Goal: Task Accomplishment & Management: Manage account settings

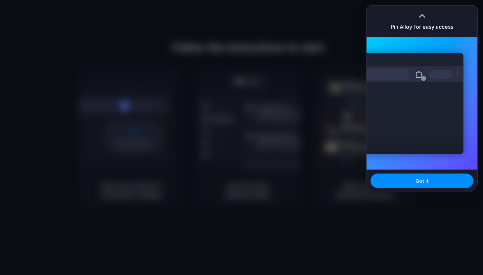
click at [253, 60] on div at bounding box center [241, 137] width 483 height 275
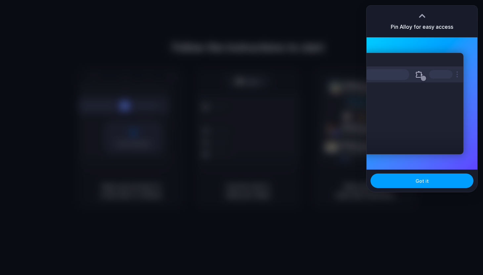
click at [424, 183] on span "Got it" at bounding box center [421, 180] width 13 height 7
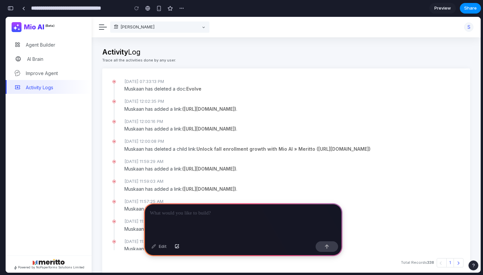
click at [10, 9] on div "button" at bounding box center [11, 8] width 6 height 5
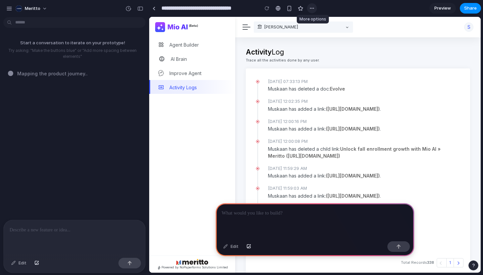
click at [311, 9] on div "button" at bounding box center [311, 8] width 5 height 5
click at [38, 10] on div "Duplicate Delete" at bounding box center [241, 137] width 483 height 275
click at [38, 10] on span "Meritto" at bounding box center [33, 8] width 16 height 7
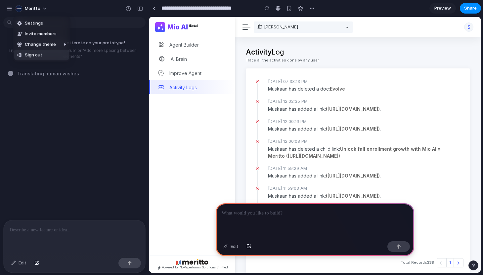
click at [73, 126] on div "Settings Invite members Change theme Sign out" at bounding box center [241, 137] width 483 height 275
click at [51, 232] on p at bounding box center [75, 230] width 130 height 8
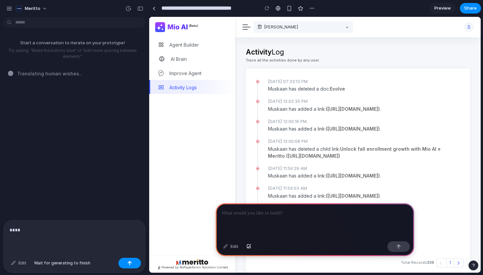
click at [22, 264] on div "Edit" at bounding box center [19, 263] width 22 height 11
click at [8, 73] on div "Determining potential solutions ..." at bounding box center [76, 73] width 137 height 7
click at [230, 246] on div "Edit" at bounding box center [231, 246] width 22 height 11
click at [43, 231] on p at bounding box center [75, 230] width 130 height 8
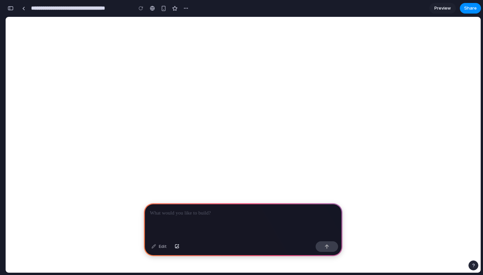
click at [12, 9] on div "button" at bounding box center [11, 8] width 6 height 5
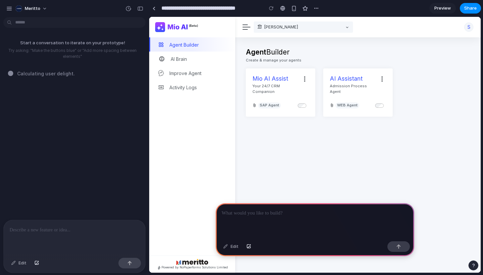
click at [71, 237] on div at bounding box center [74, 237] width 141 height 35
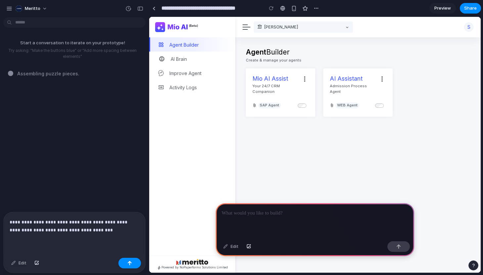
click at [113, 230] on p "**********" at bounding box center [75, 226] width 130 height 16
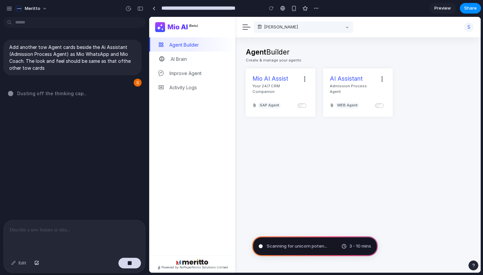
type input "**********"
click at [141, 8] on div "button" at bounding box center [140, 8] width 6 height 5
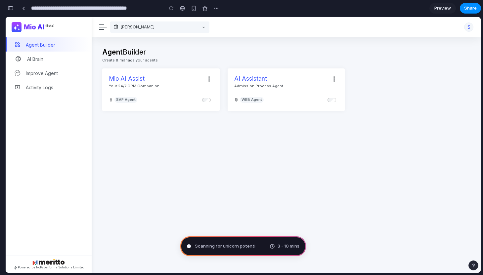
click at [215, 170] on main "Agent Builder Create & manage your agents Mio AI Assist Your 24/7 CRM Companion…" at bounding box center [286, 154] width 389 height 235
click at [12, 7] on div "button" at bounding box center [11, 8] width 6 height 5
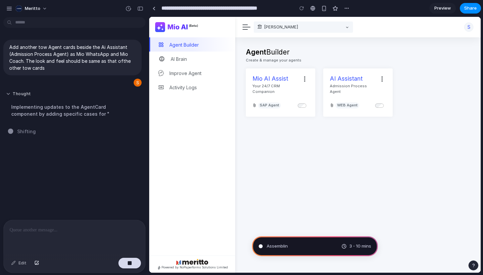
click at [7, 94] on button "Thought" at bounding box center [61, 94] width 110 height 6
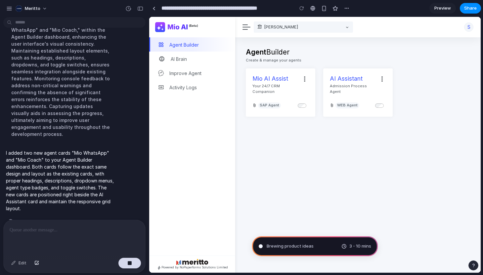
scroll to position [69, 0]
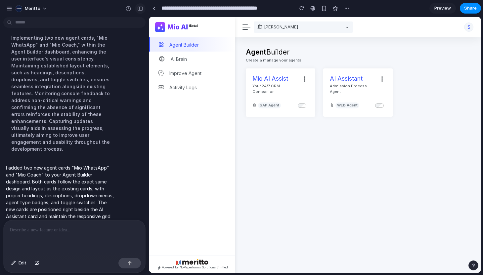
click at [139, 9] on div "button" at bounding box center [140, 8] width 6 height 5
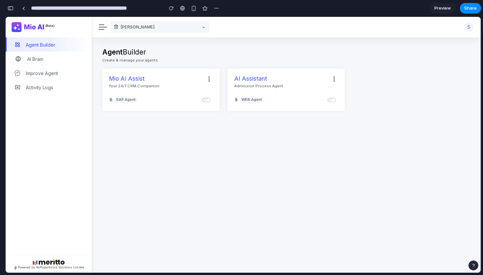
scroll to position [111, 0]
click at [218, 8] on div "button" at bounding box center [215, 8] width 5 height 5
click at [203, 9] on div "Duplicate Delete" at bounding box center [241, 137] width 483 height 275
click at [203, 9] on div "button" at bounding box center [205, 9] width 6 height 6
click at [11, 10] on div "button" at bounding box center [11, 8] width 6 height 5
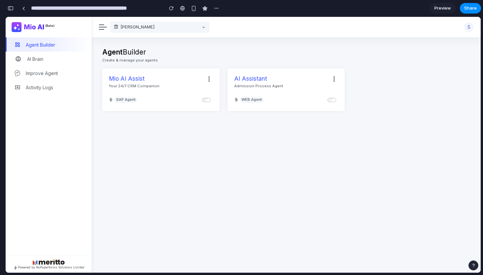
scroll to position [69, 0]
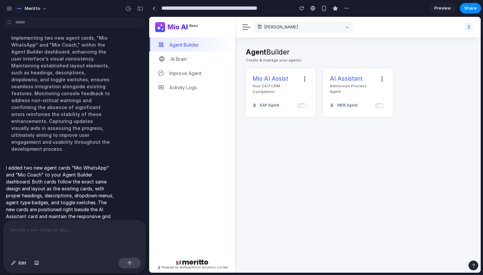
click at [436, 8] on span "Preview" at bounding box center [442, 8] width 17 height 7
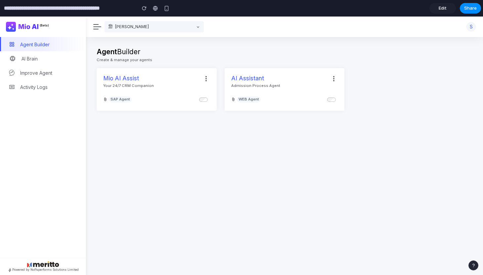
click at [441, 7] on span "Edit" at bounding box center [442, 8] width 8 height 7
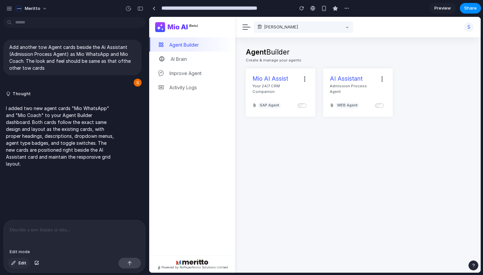
click at [23, 262] on span "Edit" at bounding box center [23, 263] width 8 height 7
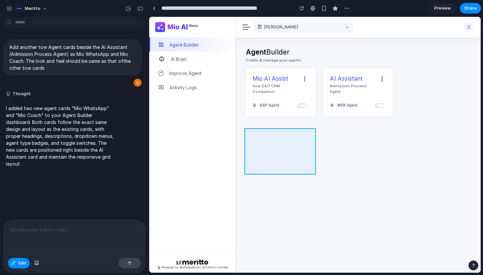
click at [305, 136] on div at bounding box center [314, 144] width 331 height 255
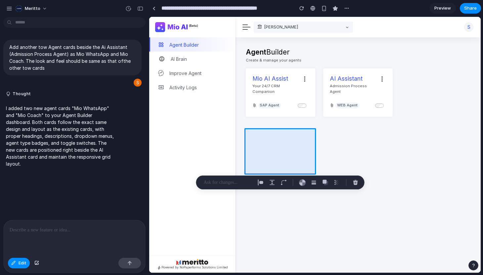
click at [226, 182] on p at bounding box center [228, 182] width 49 height 8
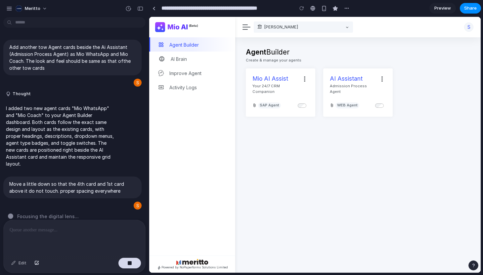
scroll to position [1, 0]
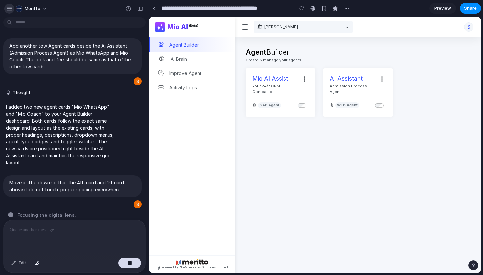
click at [10, 8] on div "button" at bounding box center [9, 9] width 6 height 6
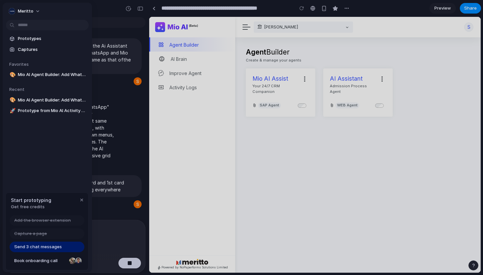
scroll to position [0, 0]
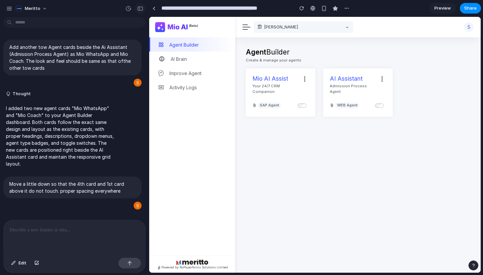
click at [141, 6] on div "button" at bounding box center [140, 8] width 6 height 5
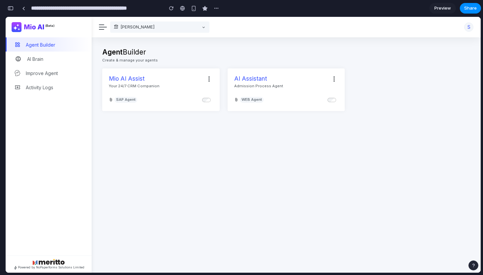
click at [11, 7] on div "button" at bounding box center [11, 8] width 6 height 5
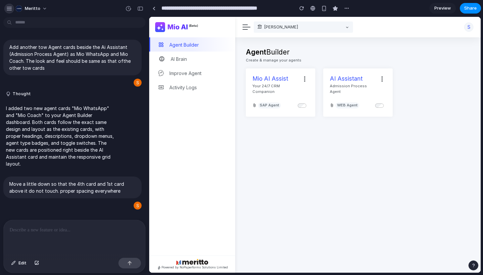
click at [10, 11] on div "button" at bounding box center [9, 9] width 6 height 6
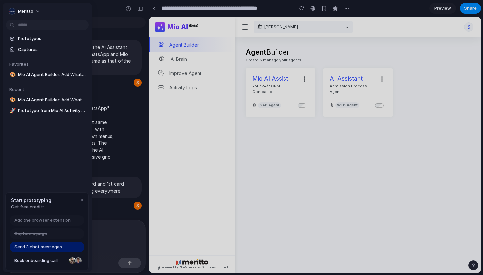
click at [33, 206] on span "Get free credits" at bounding box center [31, 207] width 40 height 7
click at [80, 200] on div "button" at bounding box center [81, 199] width 5 height 5
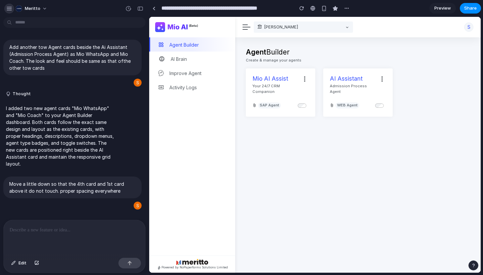
click at [8, 8] on div "button" at bounding box center [9, 9] width 6 height 6
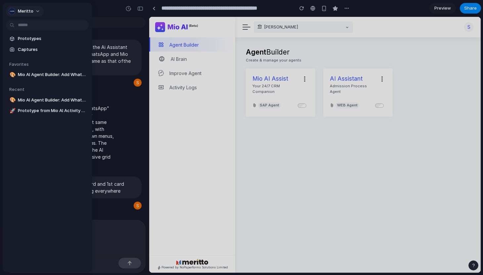
click at [25, 11] on span "Meritto" at bounding box center [26, 11] width 16 height 7
click at [25, 24] on span "Settings" at bounding box center [27, 26] width 18 height 7
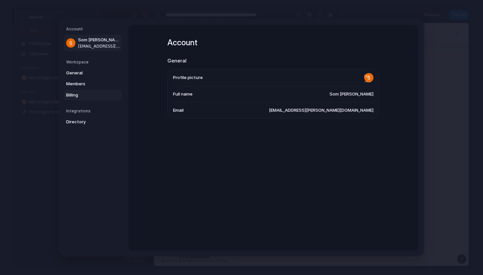
click at [75, 97] on span "Billing" at bounding box center [87, 95] width 42 height 7
